Goal: Navigation & Orientation: Find specific page/section

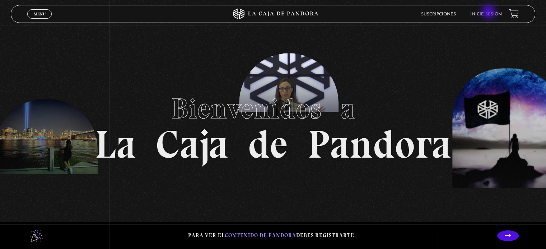
click at [489, 13] on link "Inicie sesión" at bounding box center [486, 14] width 32 height 4
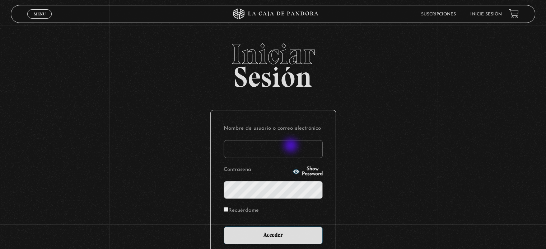
click at [291, 146] on input "Nombre de usuario o correo electrónico" at bounding box center [273, 149] width 99 height 18
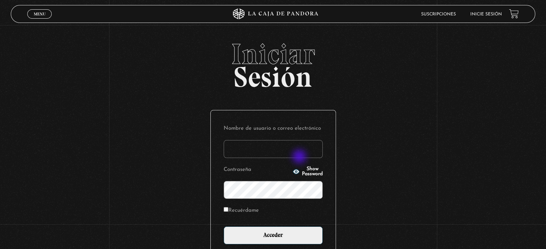
type input "martha.0117@yahoo.es"
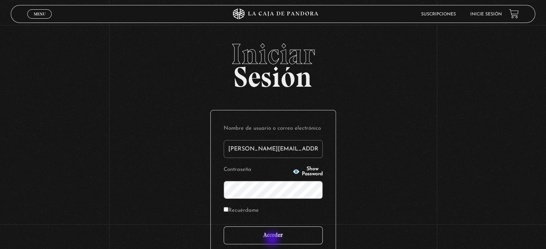
click at [273, 240] on input "Acceder" at bounding box center [273, 236] width 99 height 18
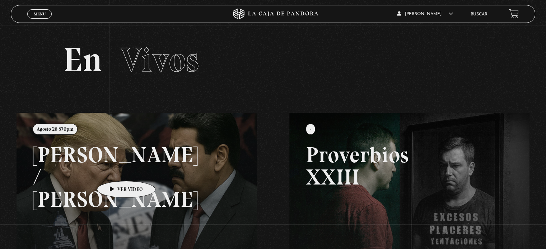
click at [115, 170] on link at bounding box center [290, 237] width 546 height 249
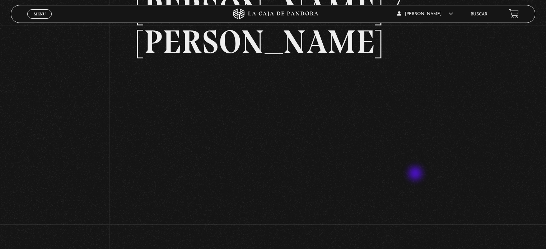
scroll to position [108, 0]
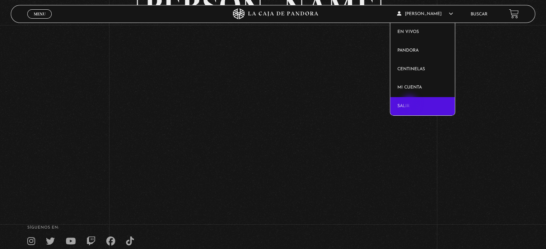
click at [410, 104] on link "Salir" at bounding box center [422, 106] width 65 height 19
